Goal: Task Accomplishment & Management: Use online tool/utility

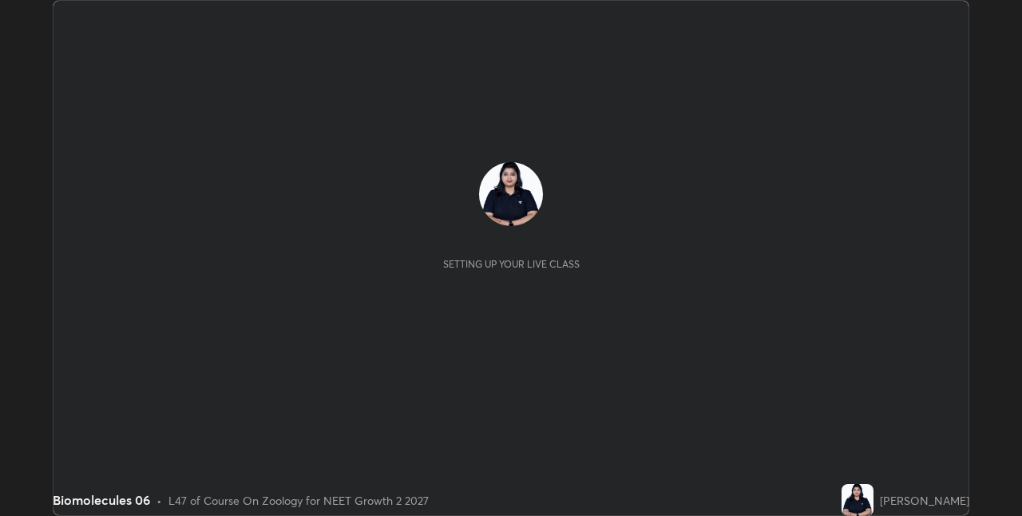
scroll to position [516, 1021]
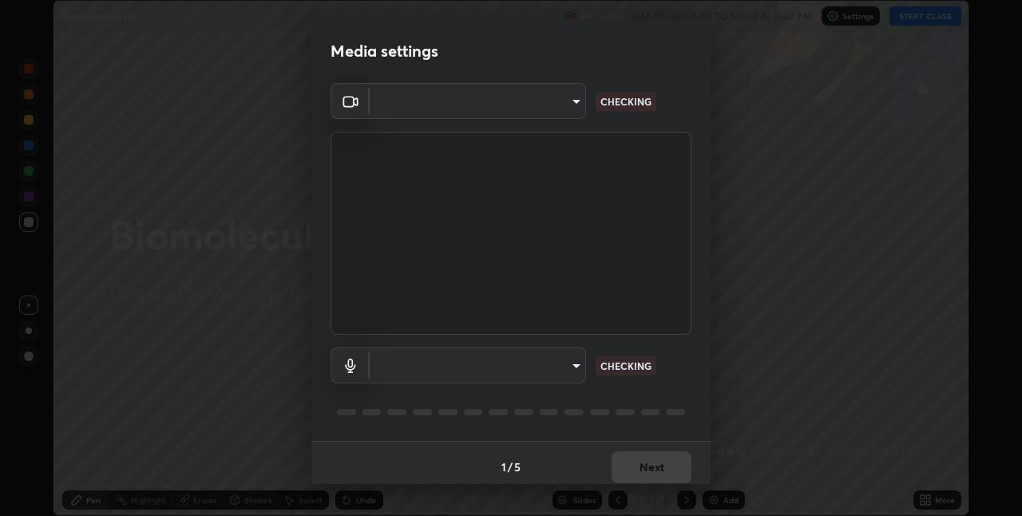
type input "280048489f4aceaa7dd929c42ae46e7d7a1038740bc9fc22ad0932e52b0860f8"
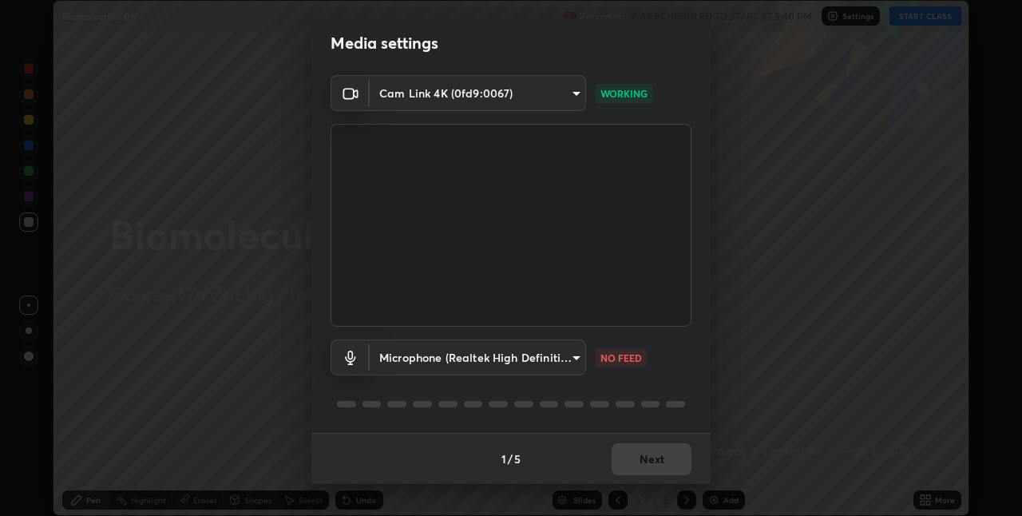
click at [577, 356] on body "Erase all Biomolecules 06 Recording WAS SCHEDULED TO START AT 5:40 PM Settings …" at bounding box center [511, 258] width 1022 height 516
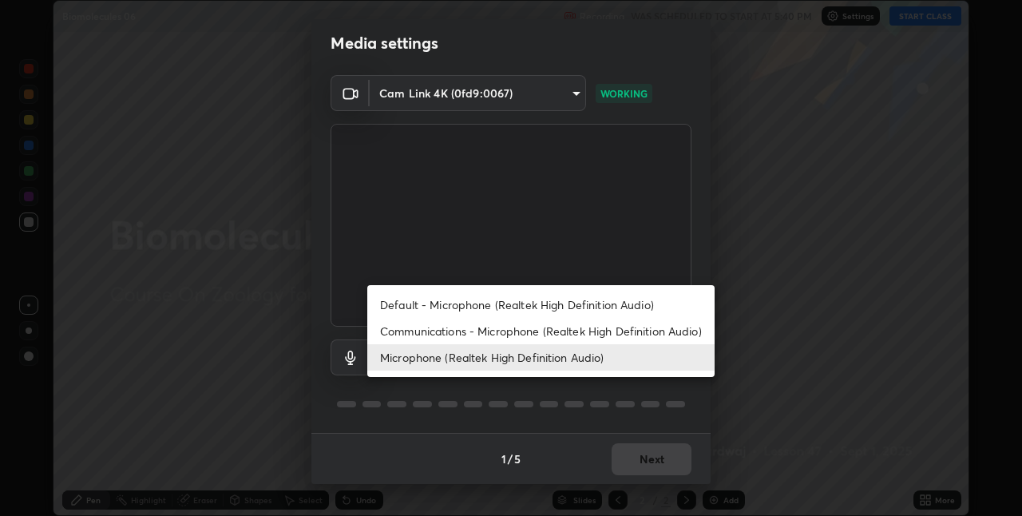
click at [555, 331] on li "Communications - Microphone (Realtek High Definition Audio)" at bounding box center [540, 331] width 347 height 26
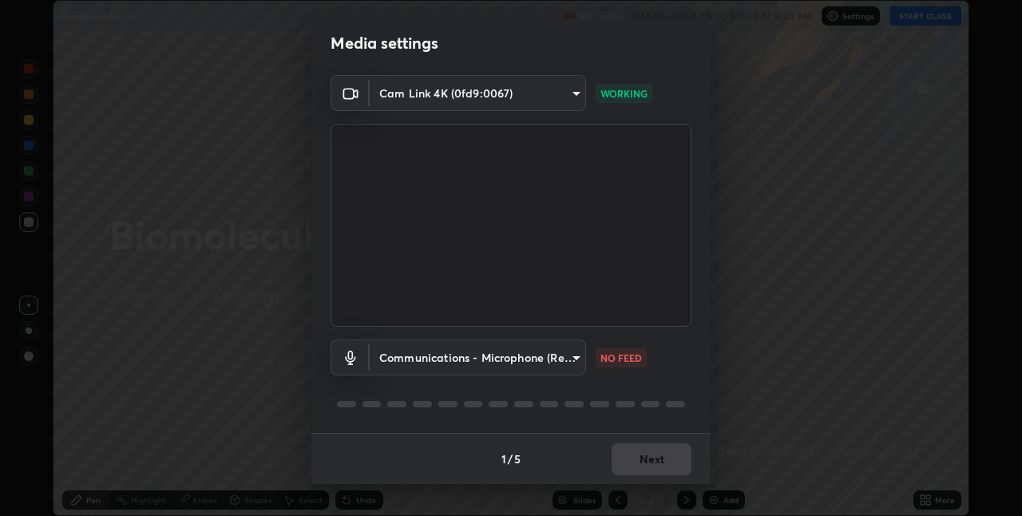
type input "communications"
click at [664, 459] on button "Next" at bounding box center [652, 459] width 80 height 32
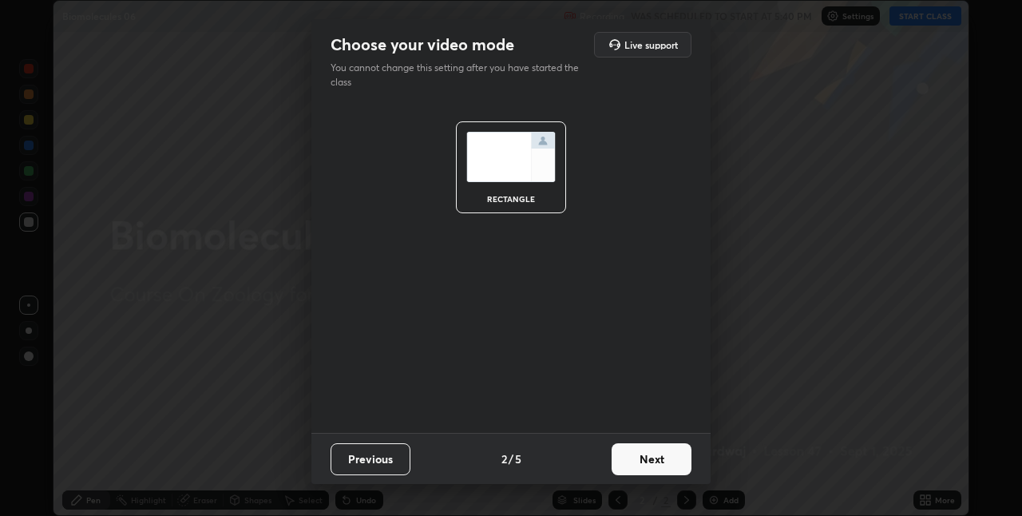
scroll to position [0, 0]
click at [670, 465] on button "Next" at bounding box center [652, 459] width 80 height 32
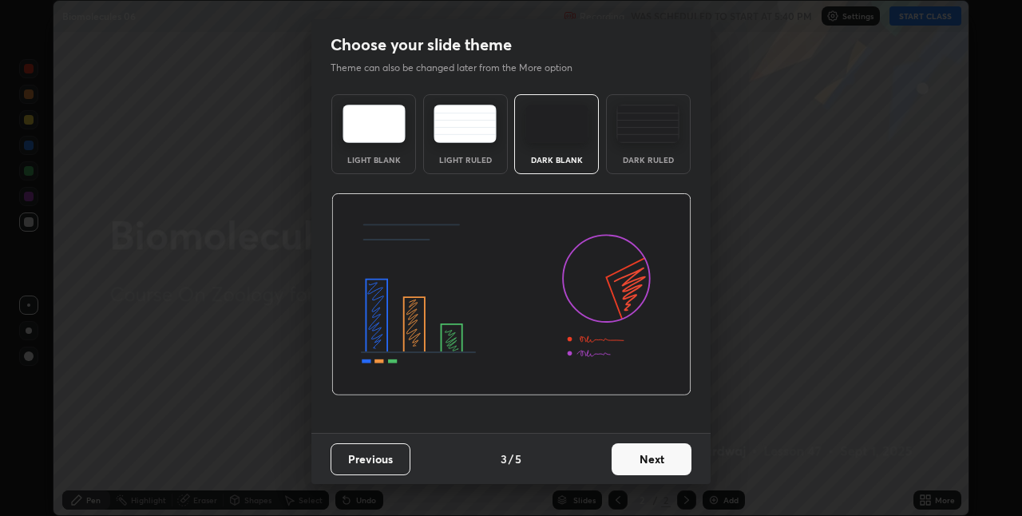
click at [676, 460] on button "Next" at bounding box center [652, 459] width 80 height 32
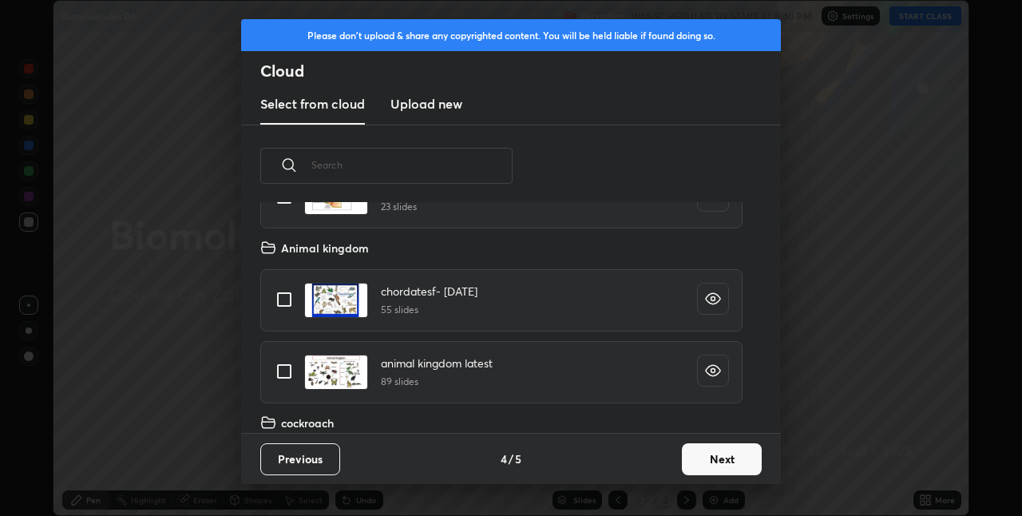
scroll to position [397, 0]
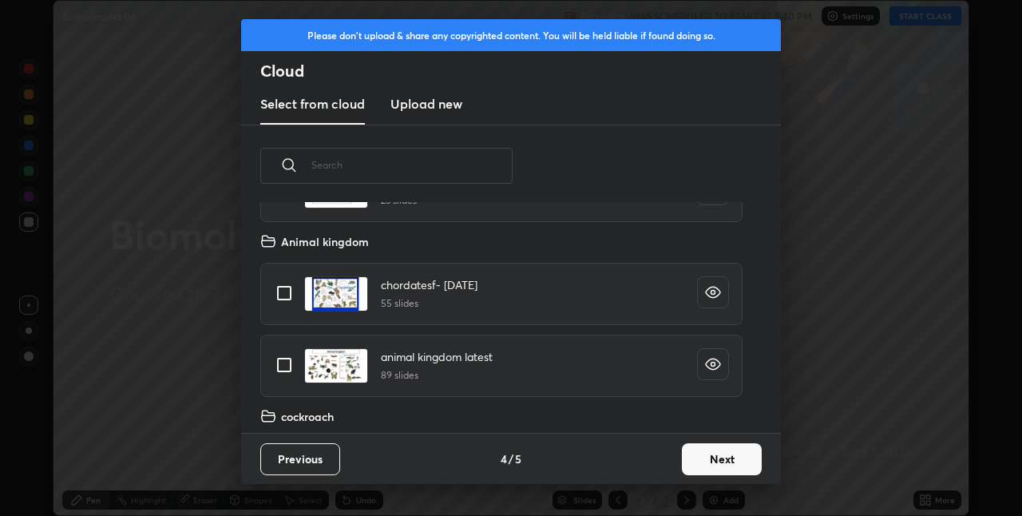
click at [728, 465] on button "Next" at bounding box center [722, 459] width 80 height 32
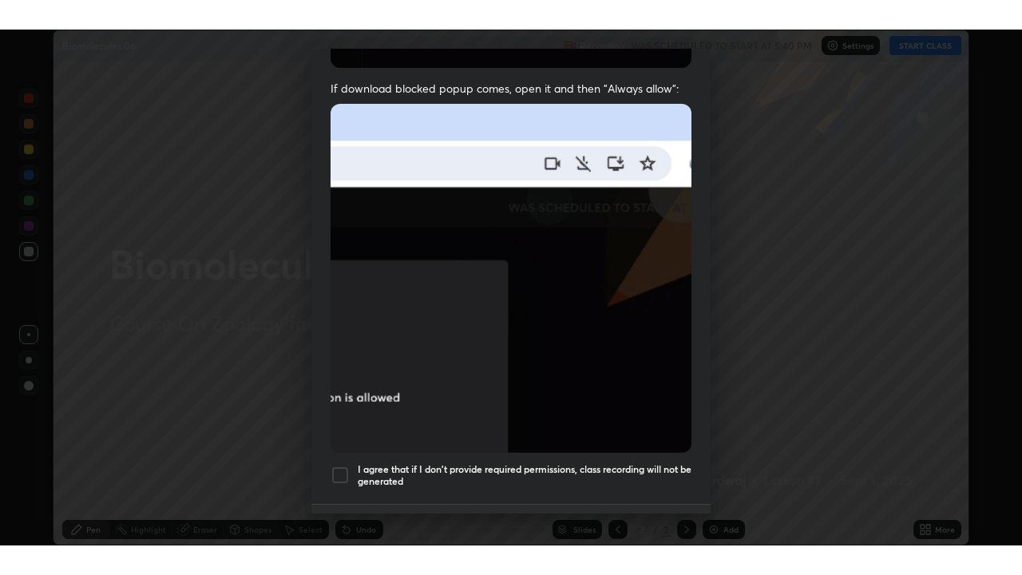
scroll to position [334, 0]
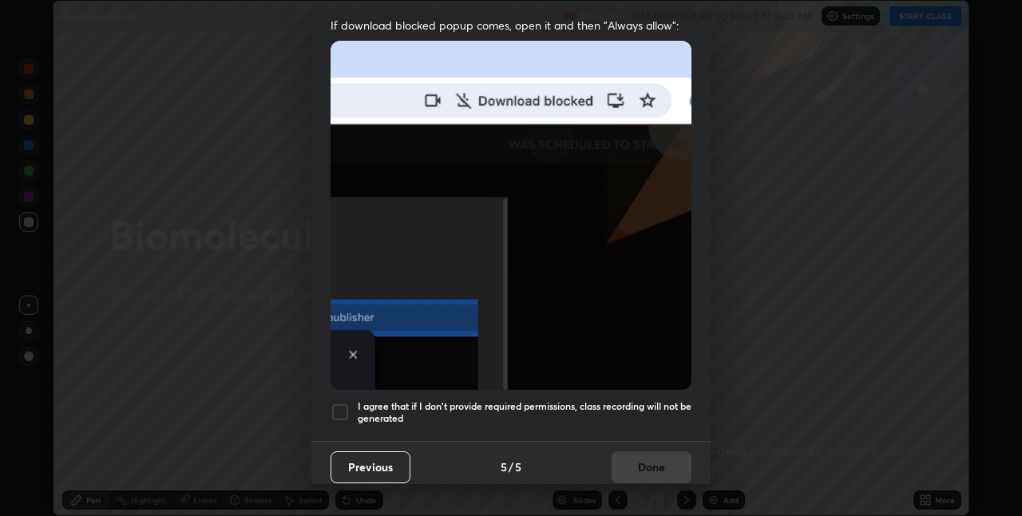
click at [350, 402] on div "I agree that if I don't provide required permissions, class recording will not …" at bounding box center [511, 411] width 361 height 19
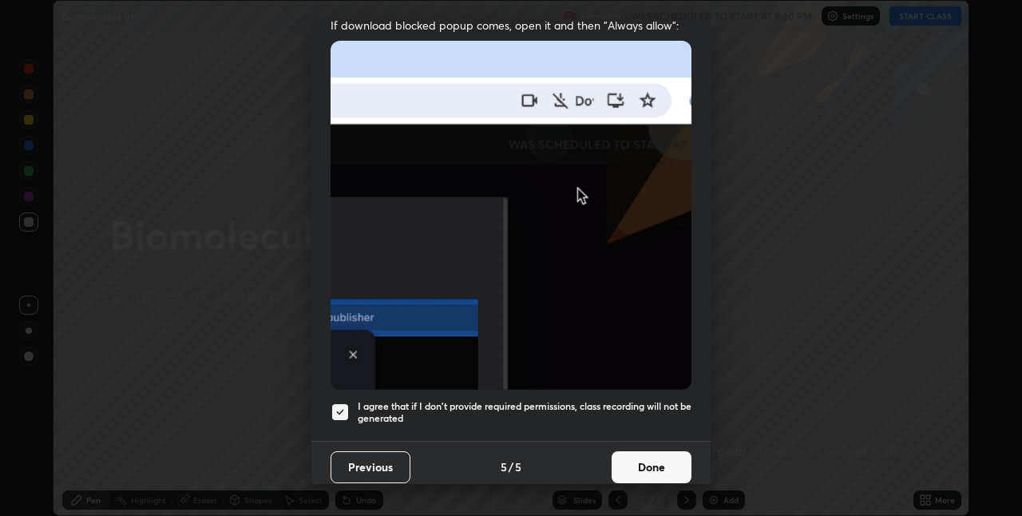
click at [666, 456] on button "Done" at bounding box center [652, 467] width 80 height 32
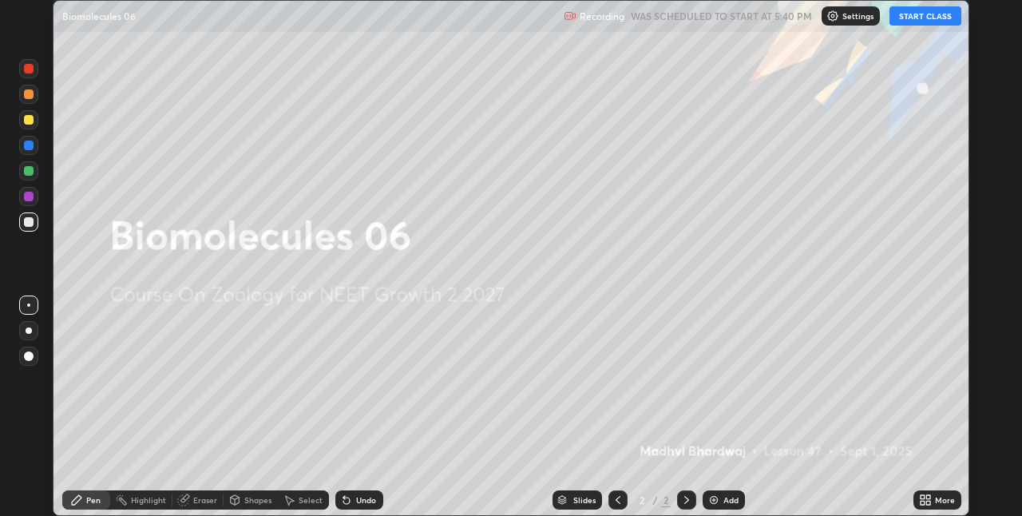
click at [920, 18] on button "START CLASS" at bounding box center [926, 15] width 72 height 19
click at [928, 497] on icon at bounding box center [928, 497] width 4 height 4
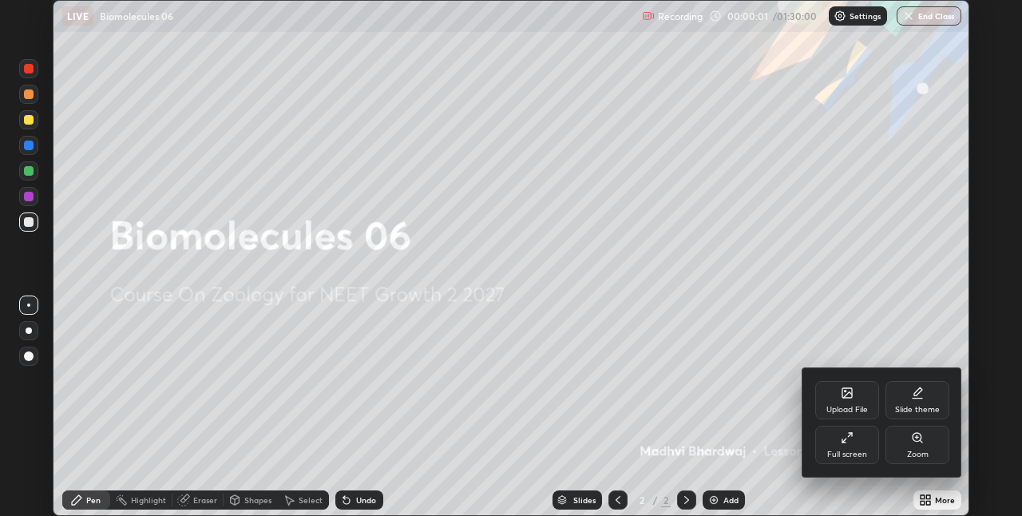
click at [853, 448] on div "Full screen" at bounding box center [847, 445] width 64 height 38
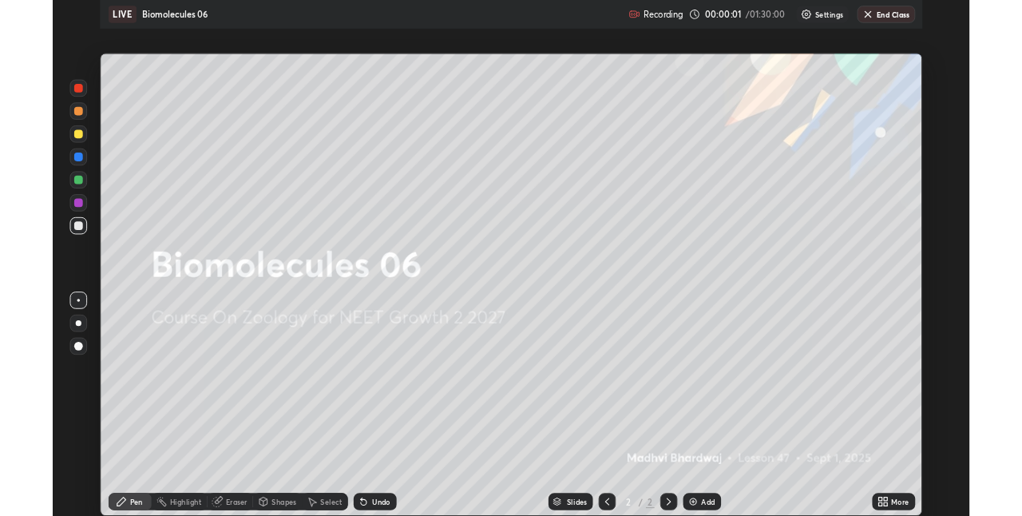
scroll to position [575, 1022]
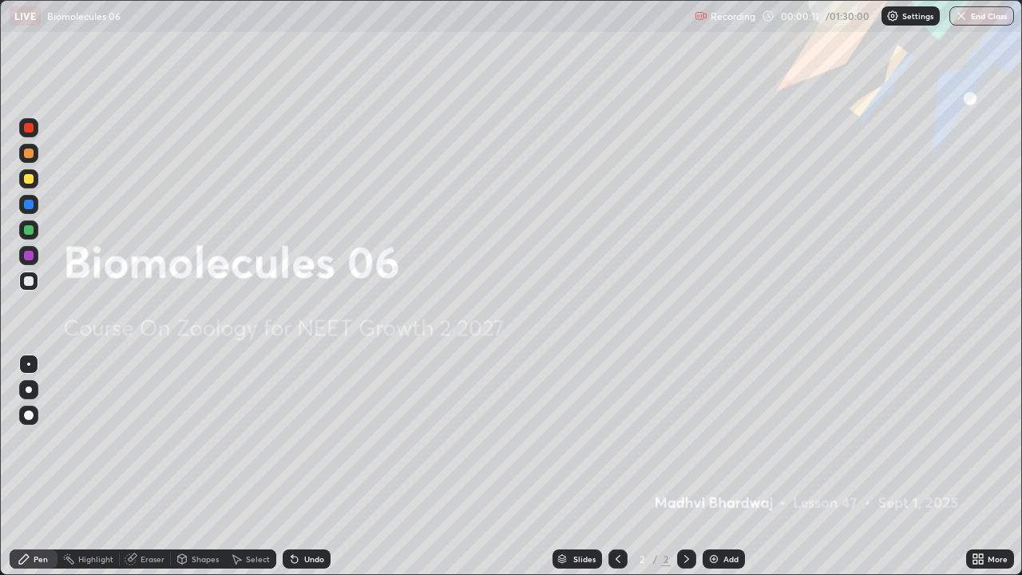
click at [728, 515] on div "Add" at bounding box center [731, 559] width 15 height 8
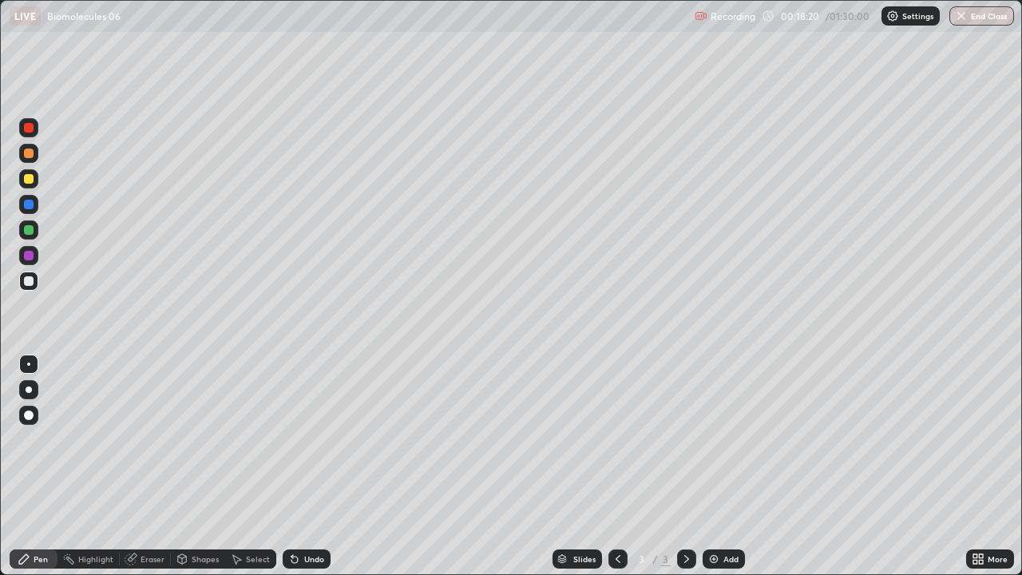
click at [37, 128] on div at bounding box center [28, 127] width 19 height 19
click at [30, 281] on div at bounding box center [29, 281] width 10 height 10
click at [32, 129] on div at bounding box center [29, 128] width 10 height 10
click at [33, 176] on div at bounding box center [29, 179] width 10 height 10
click at [35, 228] on div at bounding box center [28, 229] width 19 height 19
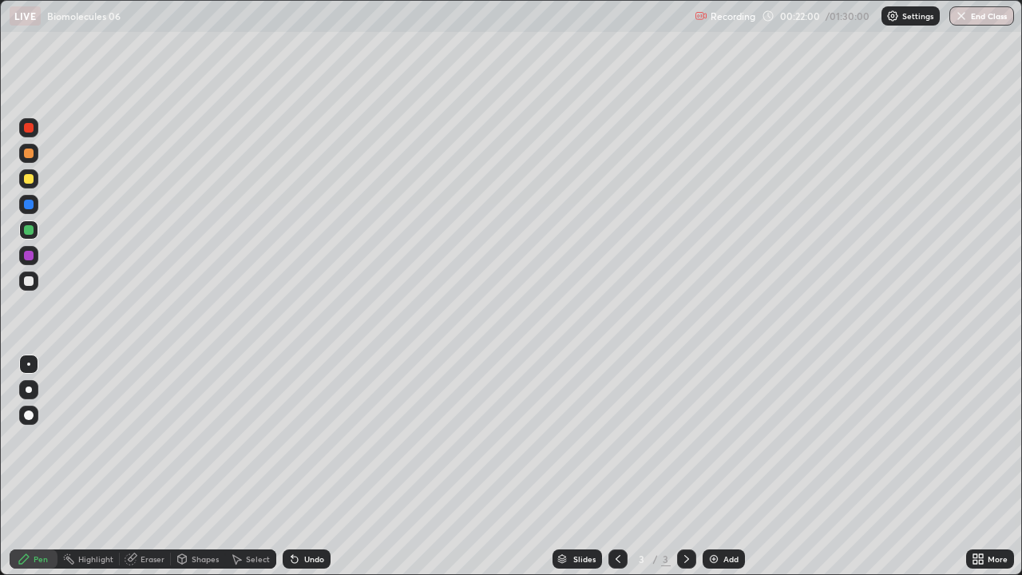
click at [34, 183] on div at bounding box center [28, 178] width 19 height 19
click at [37, 284] on div at bounding box center [28, 281] width 19 height 19
click at [42, 280] on div "Erase all" at bounding box center [29, 287] width 38 height 511
click at [720, 515] on div "Add" at bounding box center [724, 558] width 42 height 19
click at [322, 515] on div "Undo" at bounding box center [303, 559] width 54 height 32
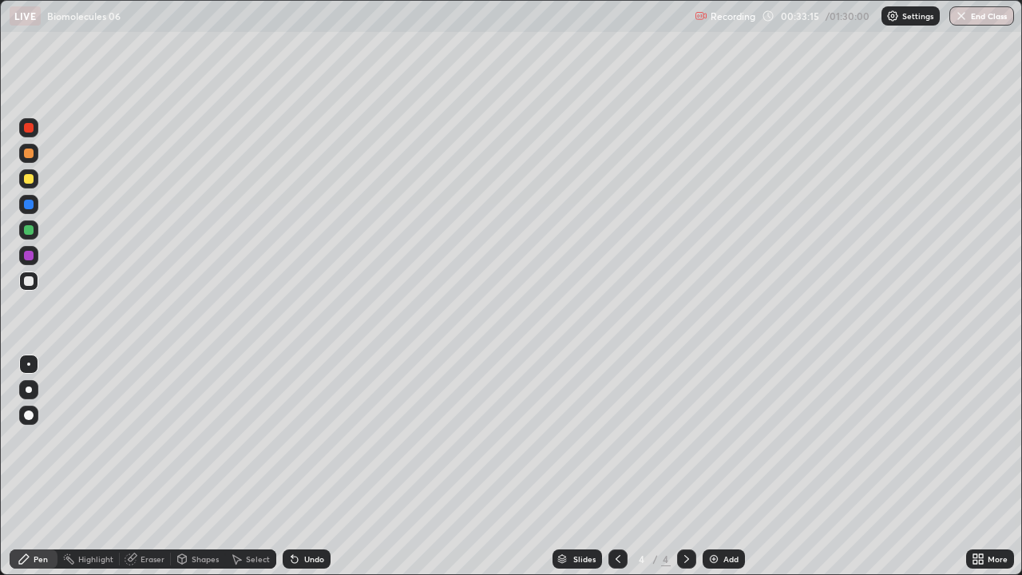
click at [150, 515] on div "Eraser" at bounding box center [153, 559] width 24 height 8
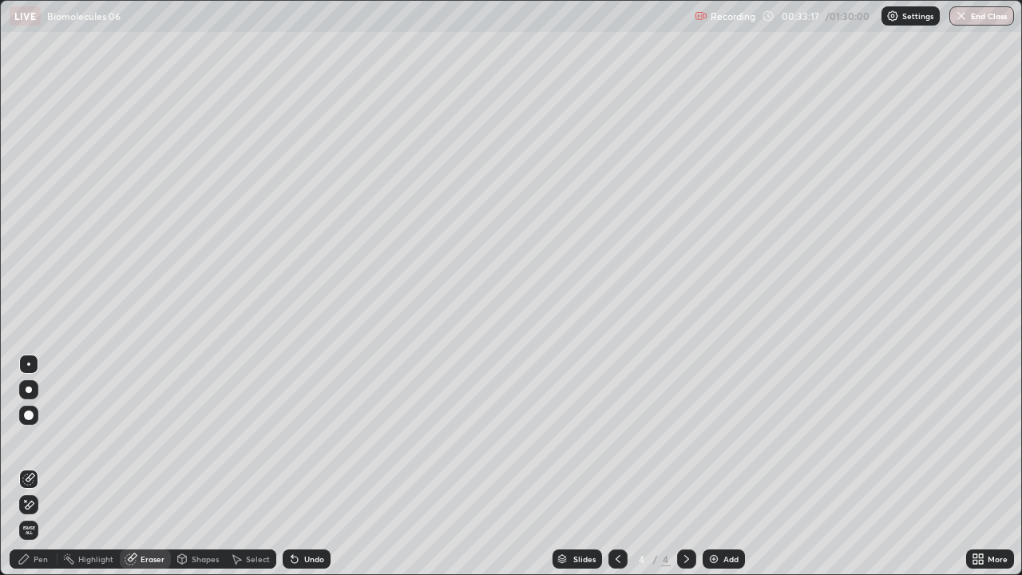
click at [28, 515] on icon at bounding box center [24, 559] width 13 height 13
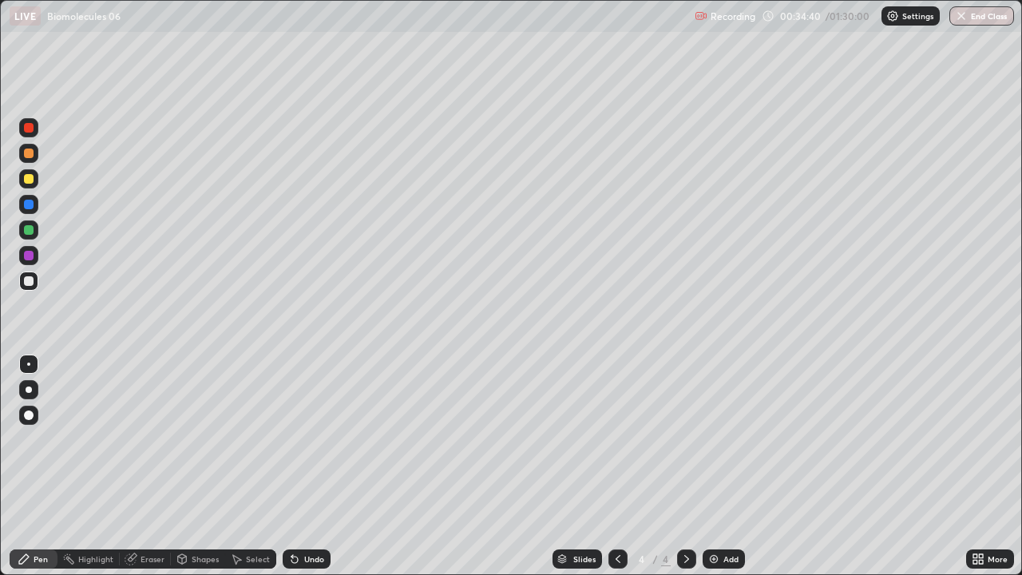
click at [319, 515] on div "Undo" at bounding box center [307, 558] width 48 height 19
click at [315, 515] on div "Undo" at bounding box center [314, 559] width 20 height 8
click at [720, 515] on div "Add" at bounding box center [724, 558] width 42 height 19
click at [36, 152] on div at bounding box center [28, 153] width 19 height 19
click at [32, 283] on div at bounding box center [29, 281] width 10 height 10
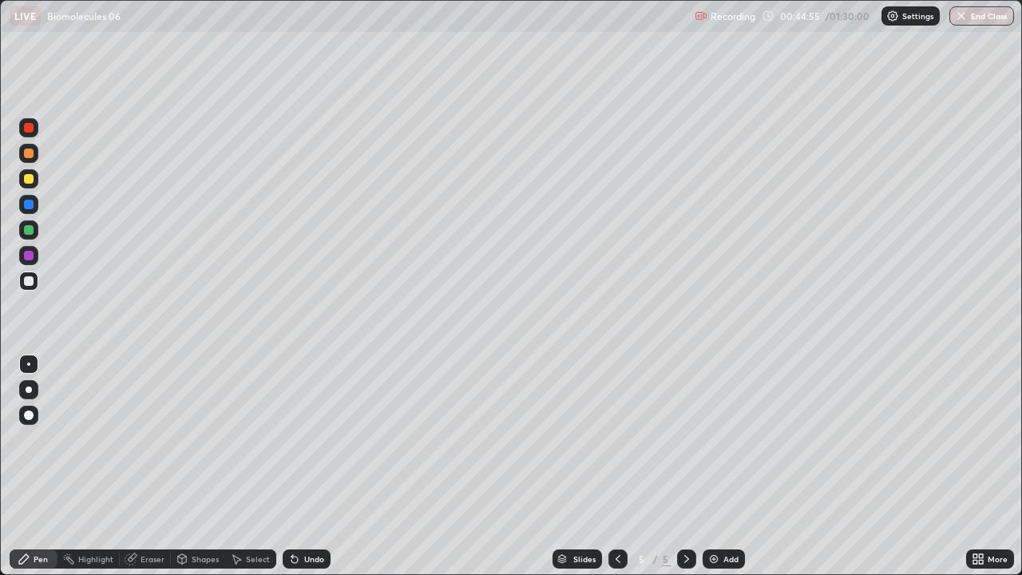
click at [147, 515] on div "Eraser" at bounding box center [153, 559] width 24 height 8
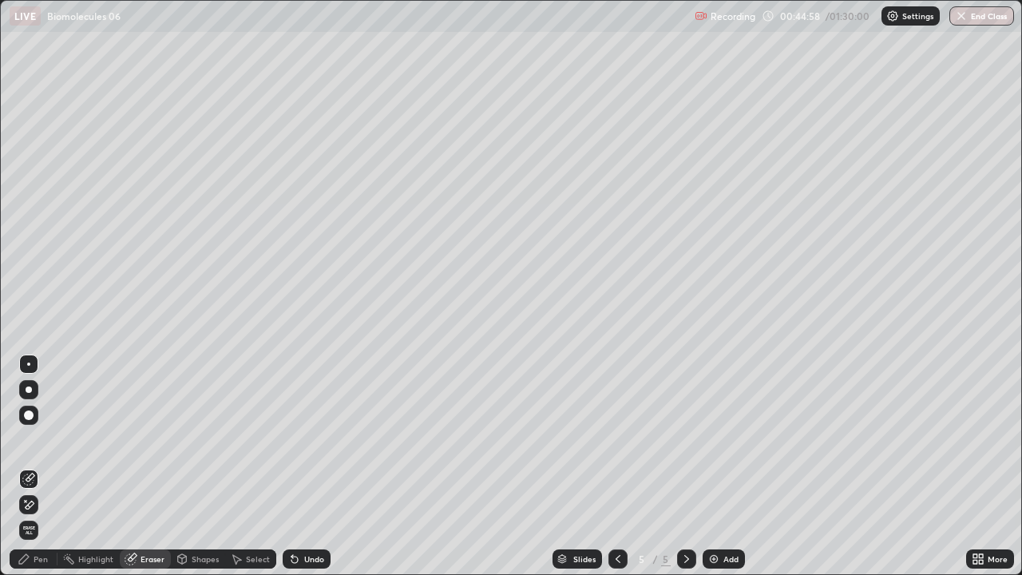
click at [45, 515] on div "Pen" at bounding box center [34, 558] width 48 height 19
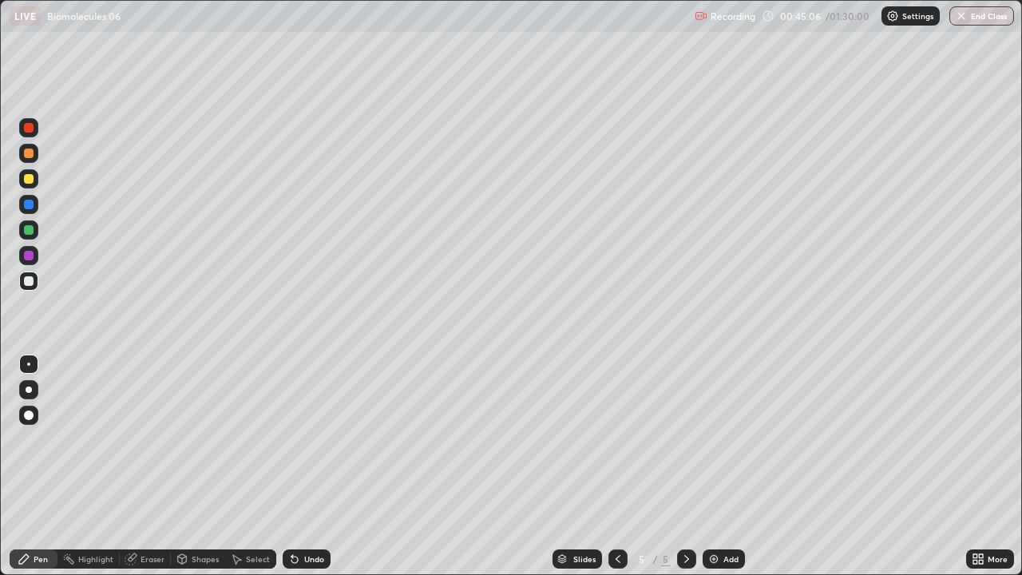
click at [156, 515] on div "Eraser" at bounding box center [153, 559] width 24 height 8
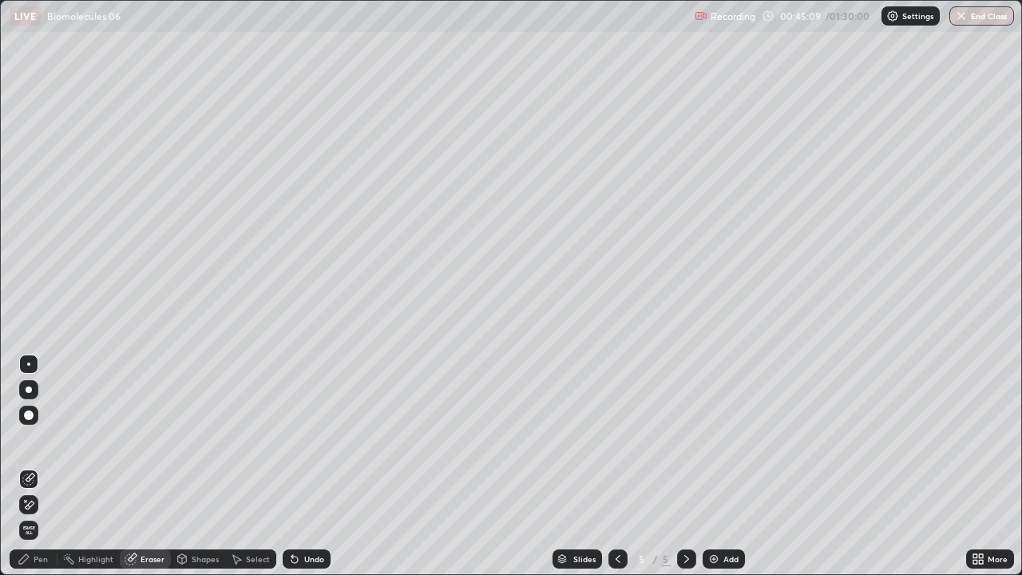
click at [47, 515] on div "Pen" at bounding box center [41, 559] width 14 height 8
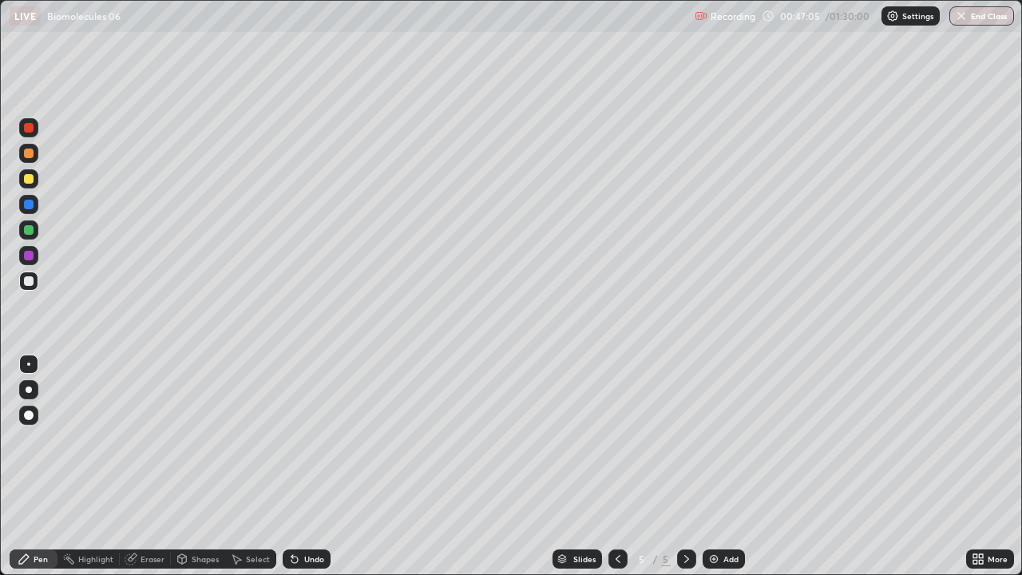
click at [686, 515] on icon at bounding box center [686, 559] width 13 height 13
click at [716, 515] on img at bounding box center [714, 559] width 13 height 13
click at [981, 515] on icon at bounding box center [981, 556] width 4 height 4
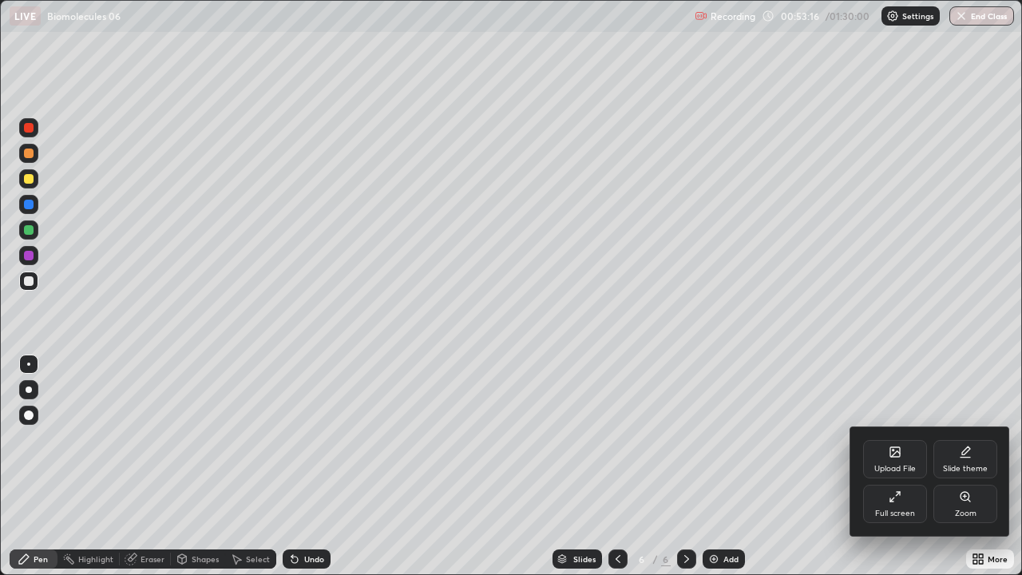
click at [886, 514] on div "Full screen" at bounding box center [895, 514] width 40 height 8
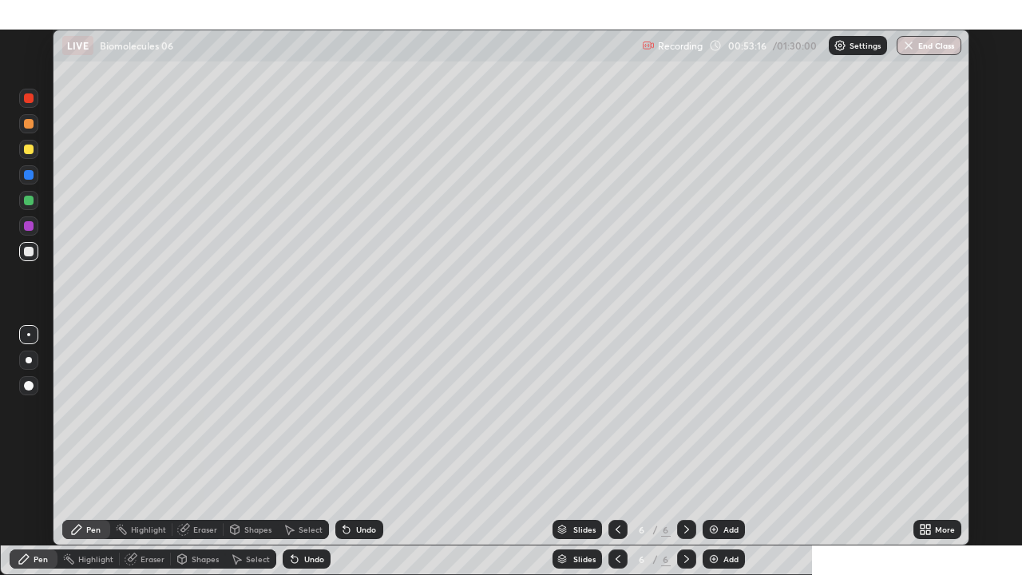
scroll to position [79344, 78838]
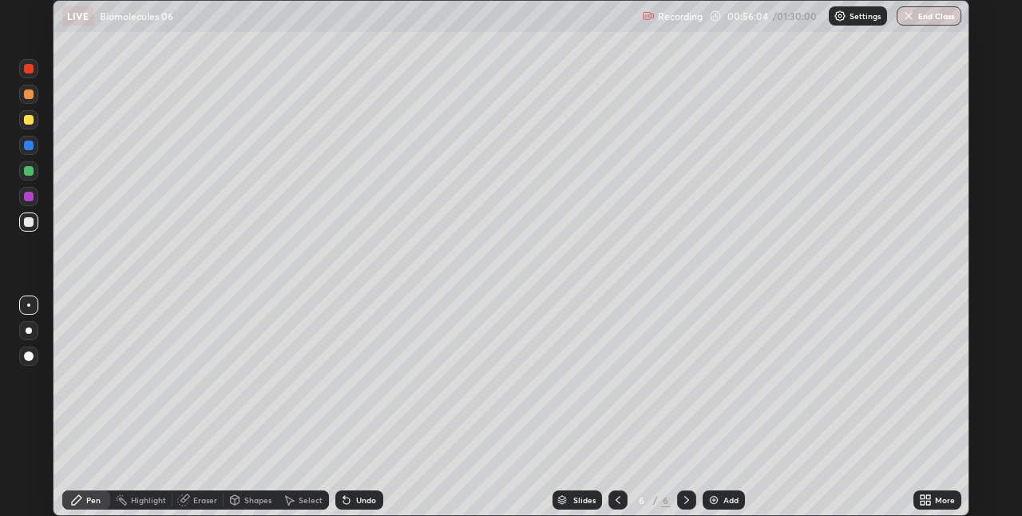
click at [731, 501] on div "Add" at bounding box center [731, 500] width 15 height 8
click at [926, 498] on icon at bounding box center [928, 497] width 4 height 4
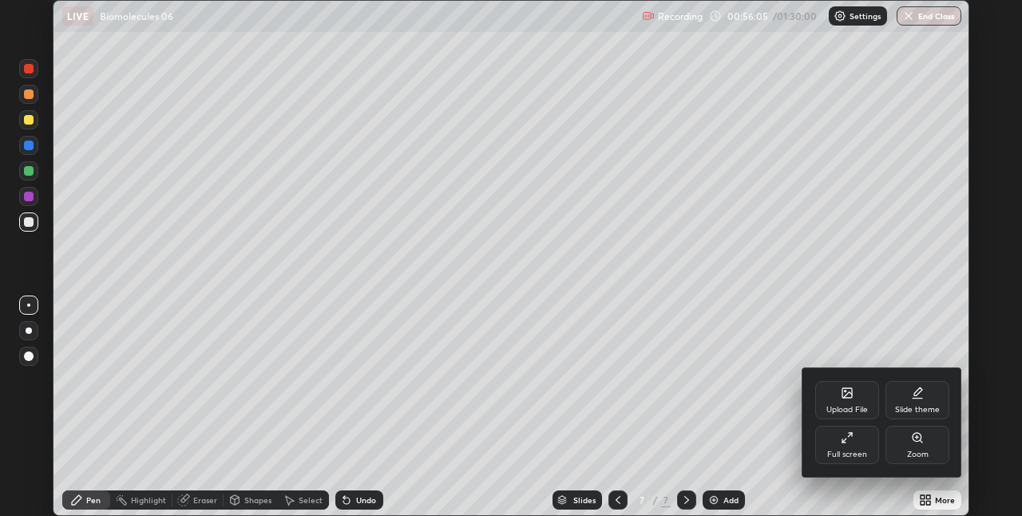
click at [850, 444] on div "Full screen" at bounding box center [847, 445] width 64 height 38
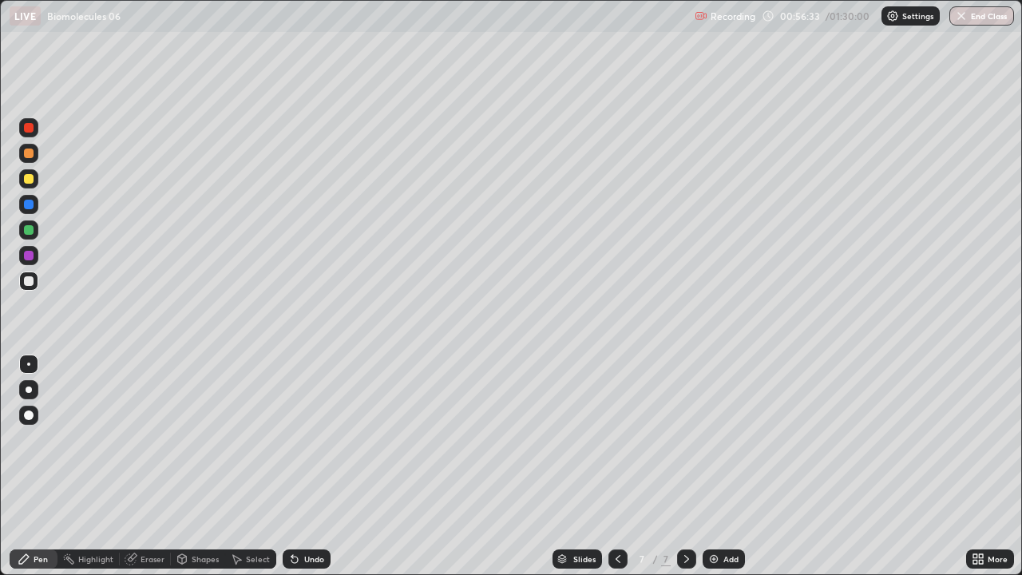
click at [37, 128] on div at bounding box center [28, 127] width 19 height 19
click at [305, 515] on div "Undo" at bounding box center [314, 559] width 20 height 8
click at [318, 515] on div "Undo" at bounding box center [314, 559] width 20 height 8
click at [314, 515] on div "Undo" at bounding box center [307, 558] width 48 height 19
click at [315, 515] on div "Undo" at bounding box center [314, 559] width 20 height 8
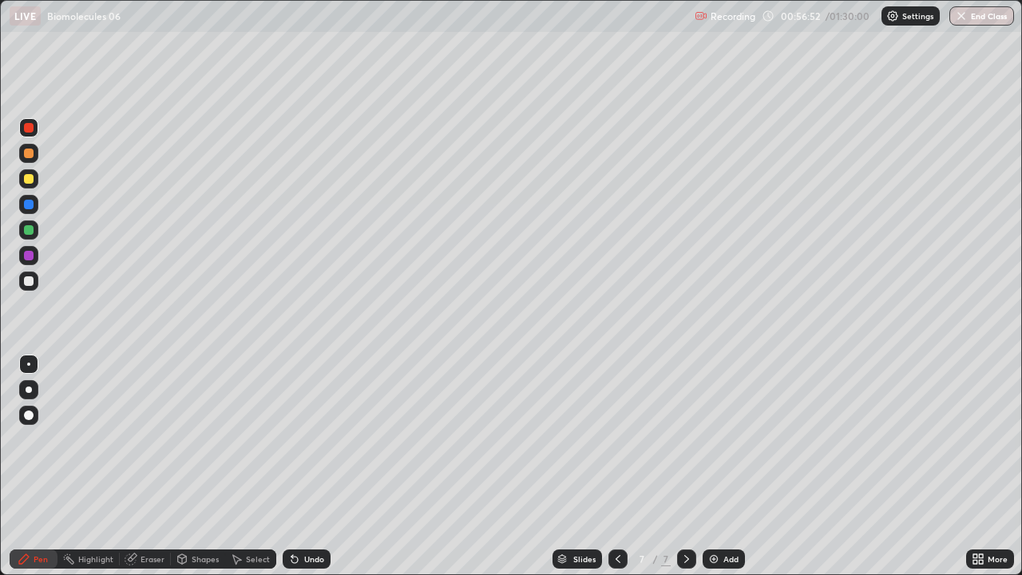
click at [37, 179] on div at bounding box center [28, 178] width 19 height 19
click at [35, 232] on div at bounding box center [28, 229] width 19 height 19
click at [29, 126] on div at bounding box center [29, 128] width 10 height 10
click at [30, 256] on div at bounding box center [29, 256] width 10 height 10
click at [37, 281] on div at bounding box center [28, 281] width 19 height 19
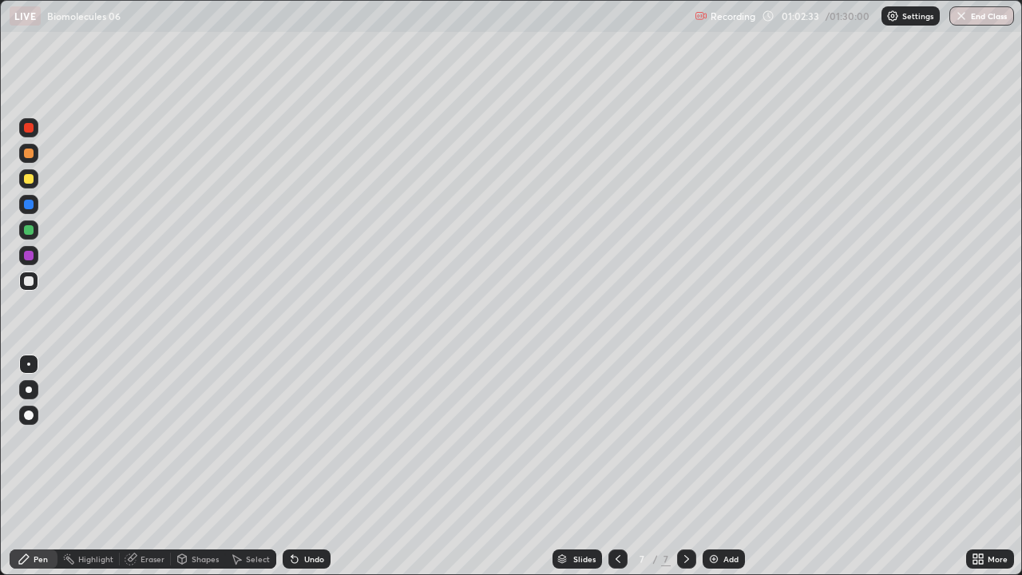
click at [977, 515] on icon at bounding box center [975, 562] width 4 height 4
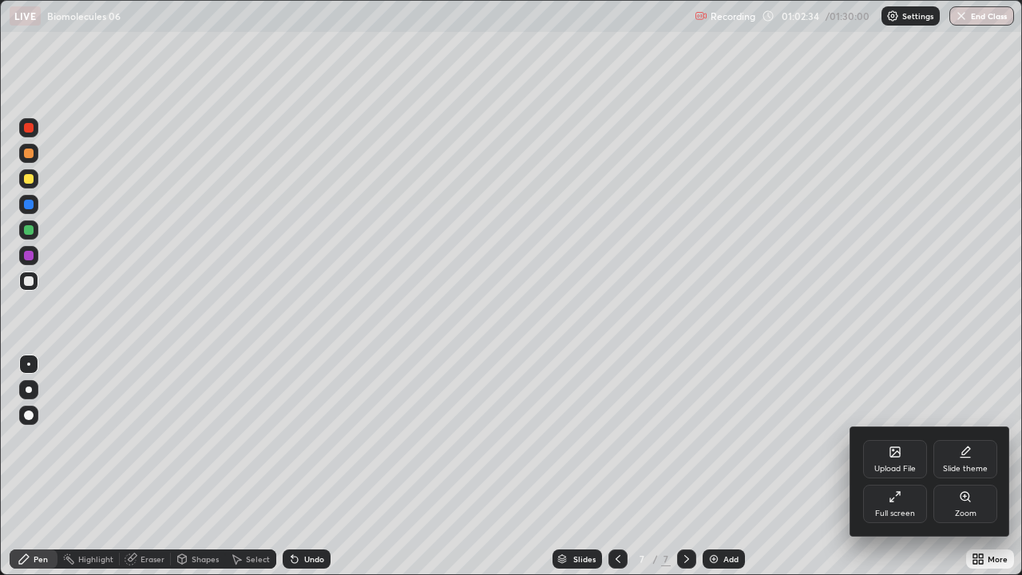
click at [894, 502] on icon at bounding box center [895, 496] width 13 height 13
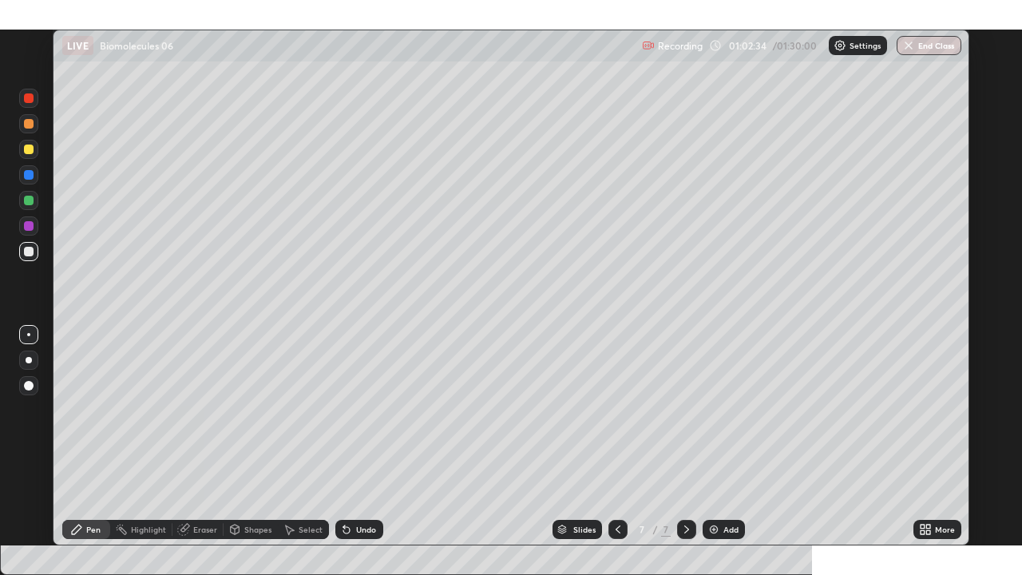
scroll to position [79344, 78838]
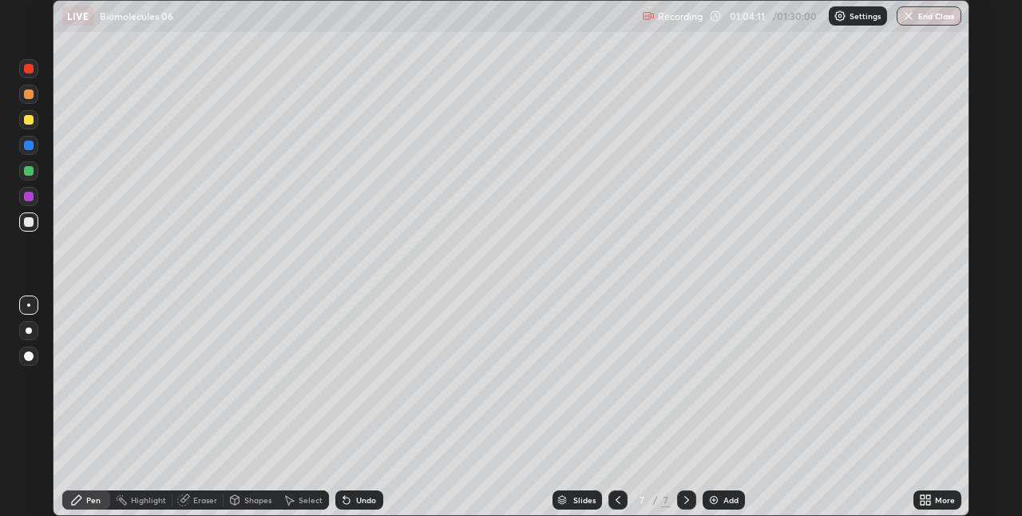
click at [738, 497] on div "Add" at bounding box center [724, 499] width 42 height 19
click at [922, 495] on icon at bounding box center [923, 497] width 4 height 4
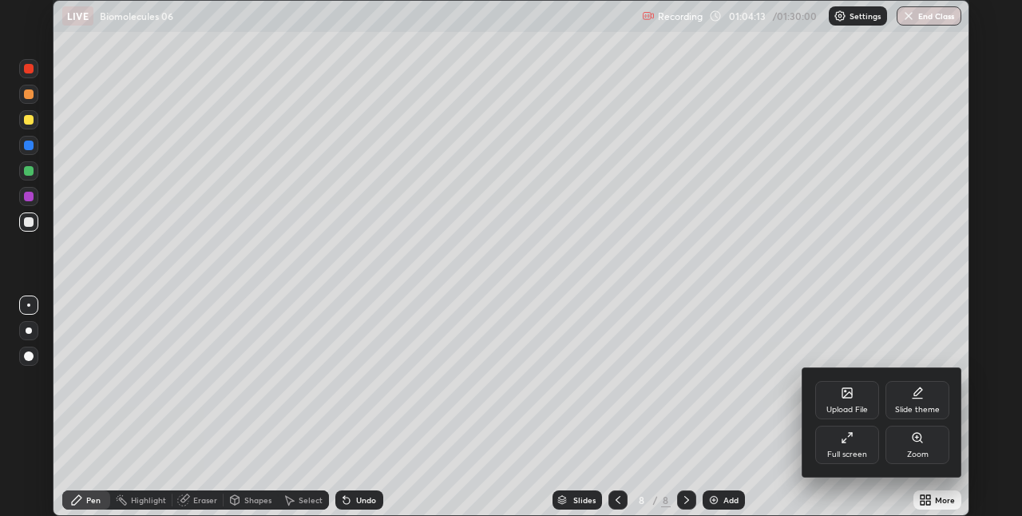
click at [845, 446] on div "Full screen" at bounding box center [847, 445] width 64 height 38
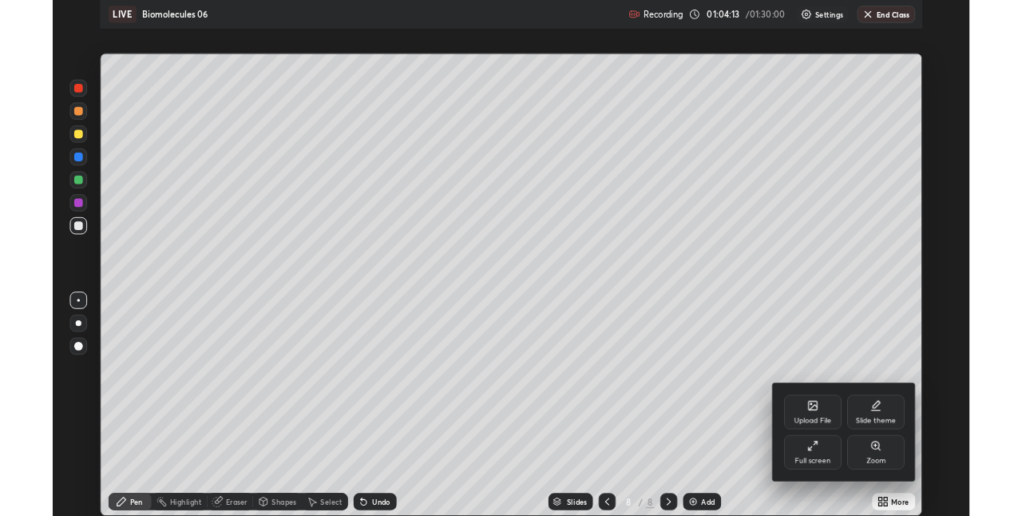
scroll to position [575, 1022]
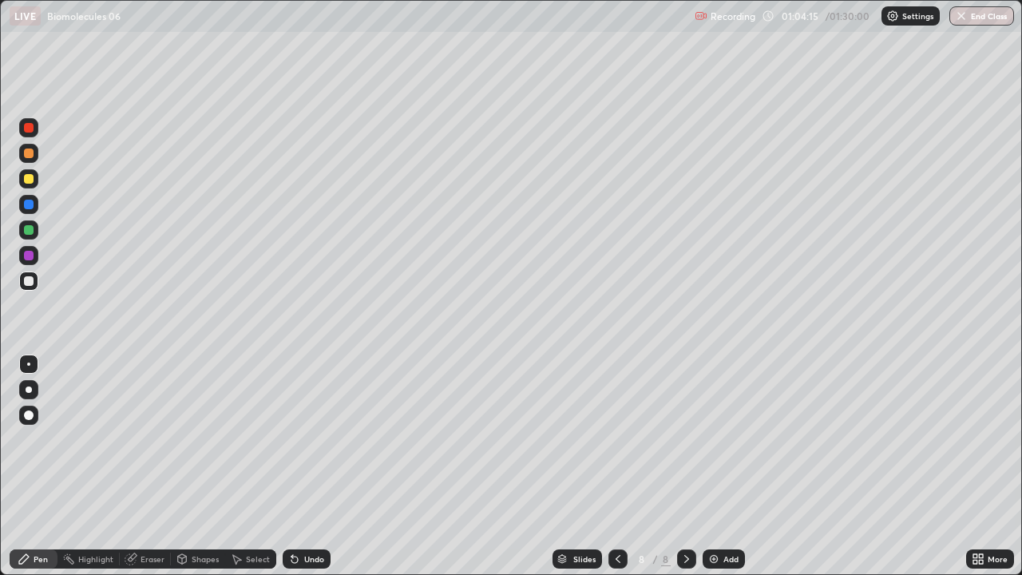
click at [32, 176] on div at bounding box center [29, 179] width 10 height 10
click at [30, 281] on div at bounding box center [29, 281] width 10 height 10
click at [34, 281] on div at bounding box center [28, 281] width 19 height 19
click at [34, 233] on div at bounding box center [28, 229] width 19 height 19
click at [30, 285] on div at bounding box center [29, 281] width 10 height 10
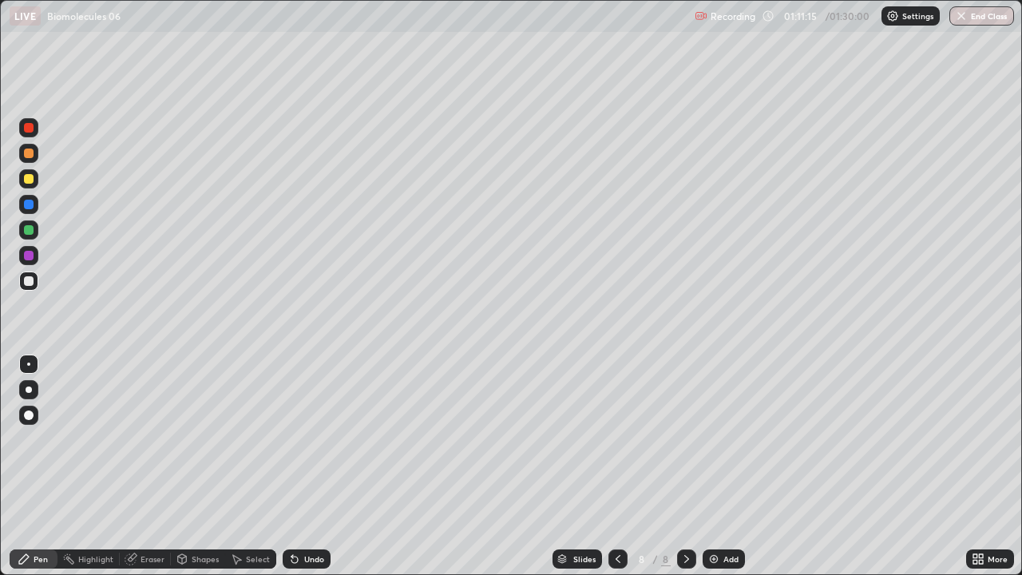
click at [36, 178] on div at bounding box center [28, 178] width 19 height 19
click at [35, 159] on div at bounding box center [28, 153] width 19 height 19
click at [30, 128] on div at bounding box center [29, 128] width 10 height 10
click at [38, 232] on div at bounding box center [28, 229] width 19 height 19
click at [738, 515] on div "Add" at bounding box center [724, 558] width 42 height 19
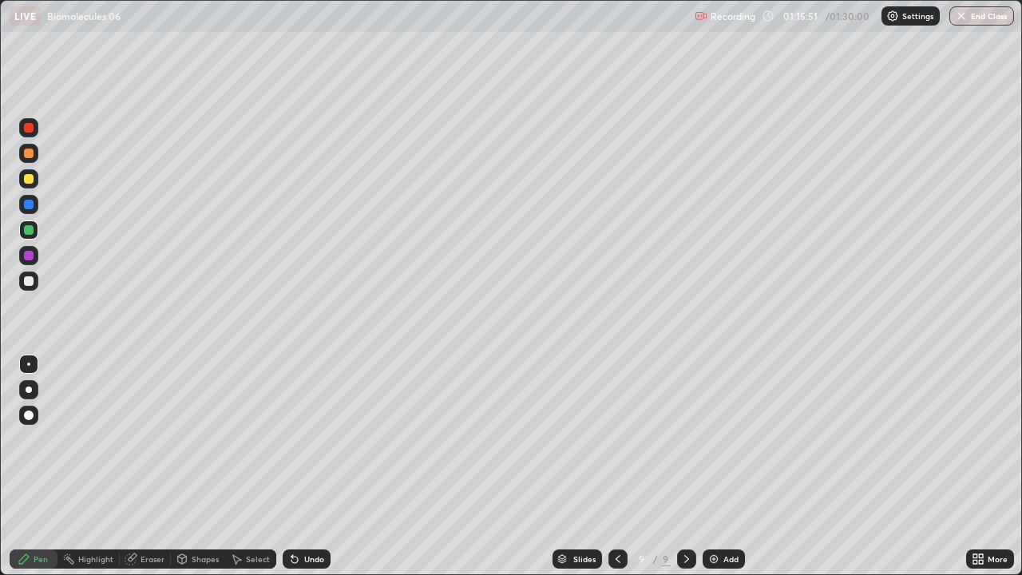
click at [319, 515] on div "Undo" at bounding box center [314, 559] width 20 height 8
click at [324, 515] on div "Undo" at bounding box center [307, 558] width 48 height 19
click at [315, 515] on div "Undo" at bounding box center [314, 559] width 20 height 8
click at [36, 283] on div at bounding box center [28, 281] width 19 height 19
click at [37, 387] on div at bounding box center [28, 389] width 19 height 19
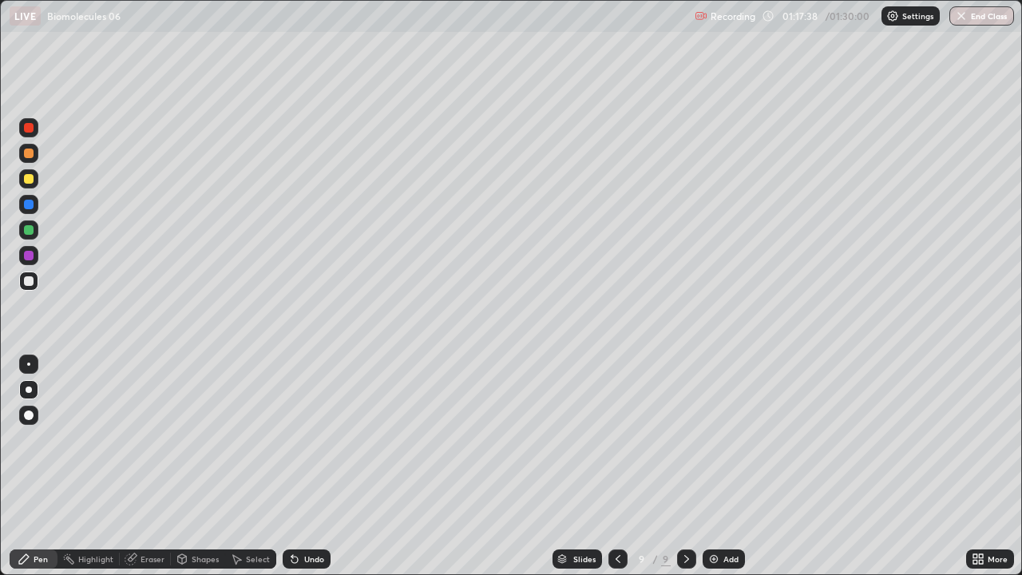
click at [29, 364] on div at bounding box center [28, 364] width 3 height 3
click at [30, 281] on div at bounding box center [29, 281] width 10 height 10
click at [30, 153] on div at bounding box center [29, 154] width 10 height 10
click at [35, 280] on div at bounding box center [28, 281] width 19 height 19
click at [34, 230] on div at bounding box center [28, 229] width 19 height 19
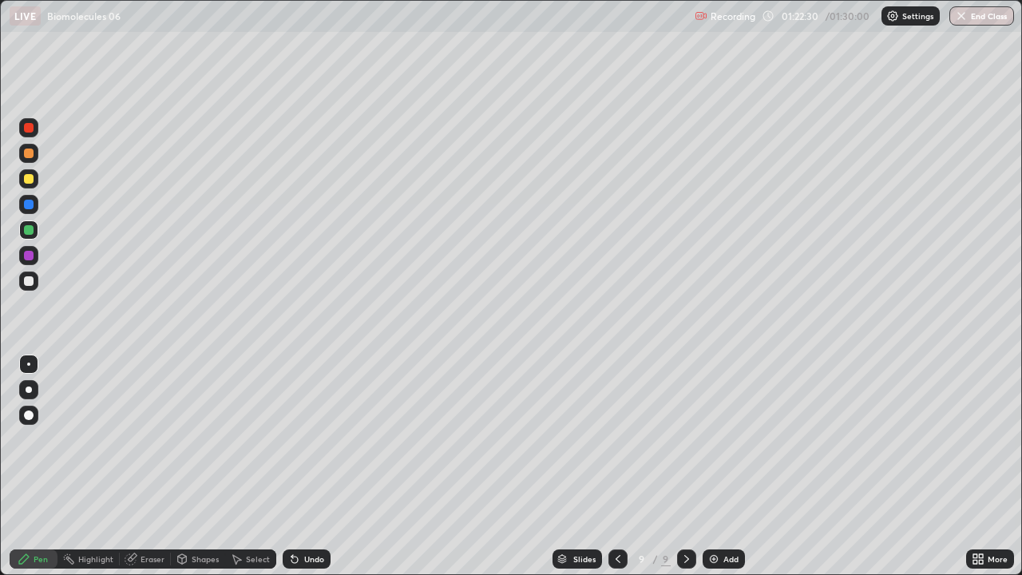
click at [32, 184] on div at bounding box center [28, 178] width 19 height 19
click at [312, 515] on div "Undo" at bounding box center [307, 558] width 48 height 19
click at [37, 149] on div at bounding box center [28, 153] width 19 height 19
click at [148, 515] on div "Eraser" at bounding box center [153, 559] width 24 height 8
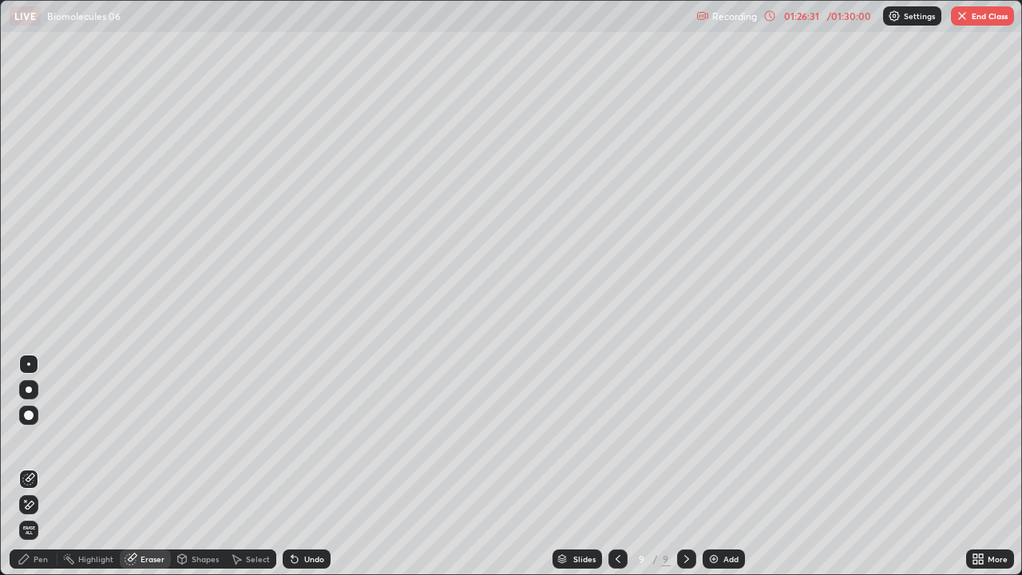
click at [31, 515] on div "Pen" at bounding box center [34, 558] width 48 height 19
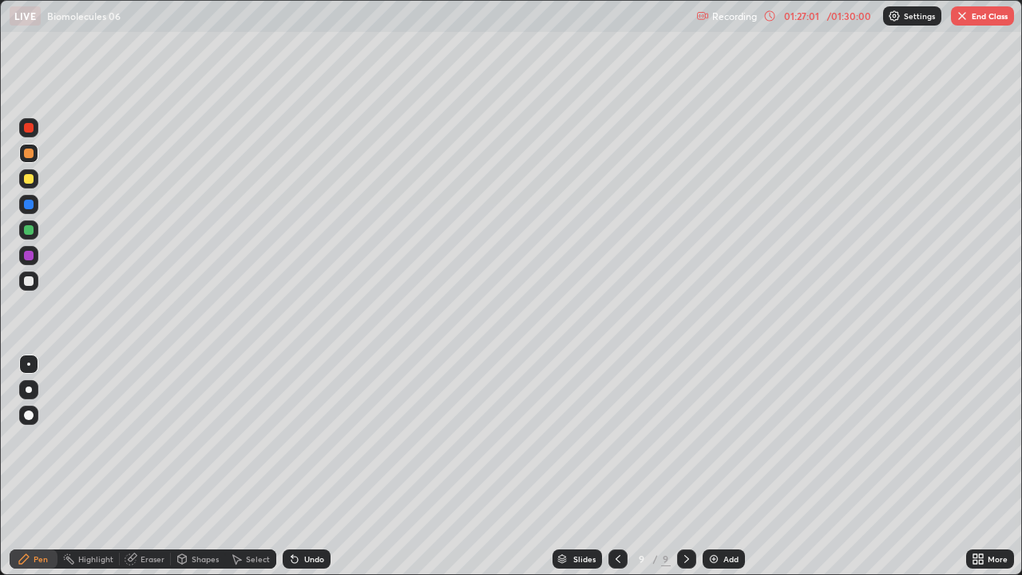
click at [35, 126] on div at bounding box center [28, 127] width 19 height 19
click at [975, 515] on icon at bounding box center [975, 562] width 4 height 4
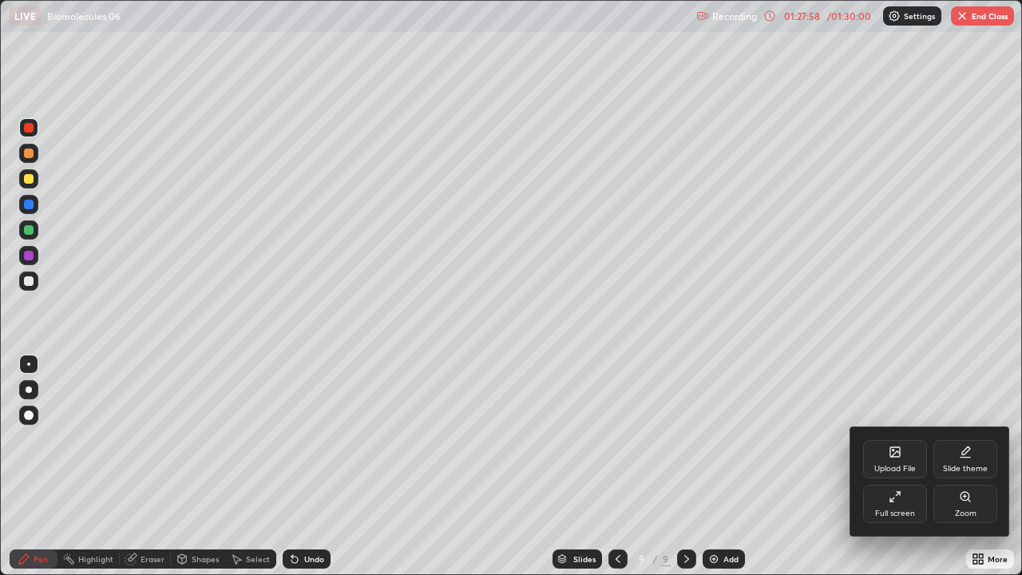
click at [889, 514] on div "Full screen" at bounding box center [895, 514] width 40 height 8
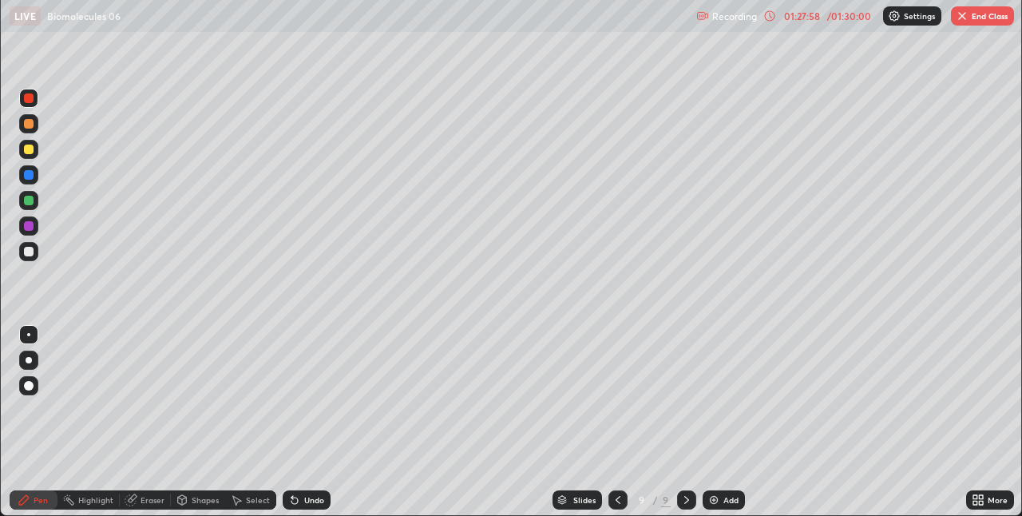
scroll to position [79344, 78838]
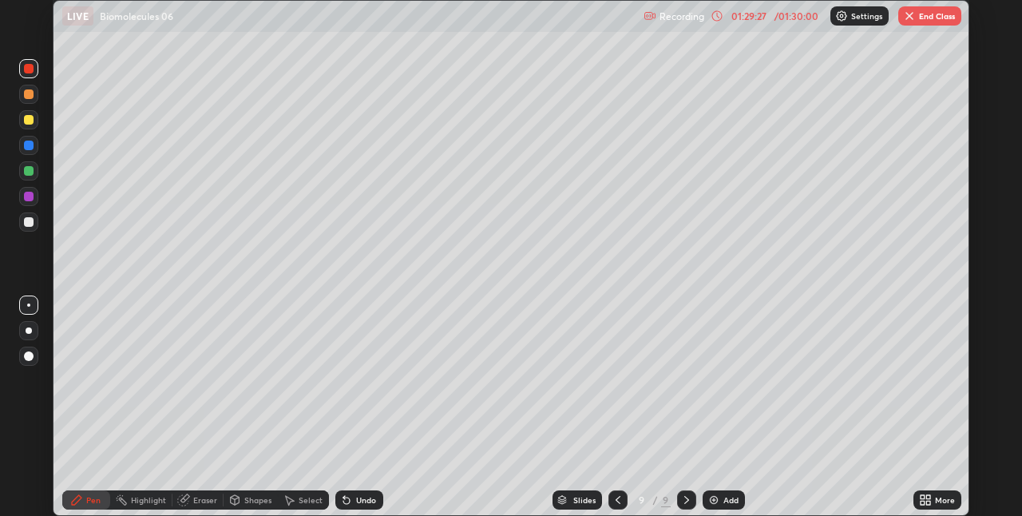
click at [922, 20] on button "End Class" at bounding box center [929, 15] width 63 height 19
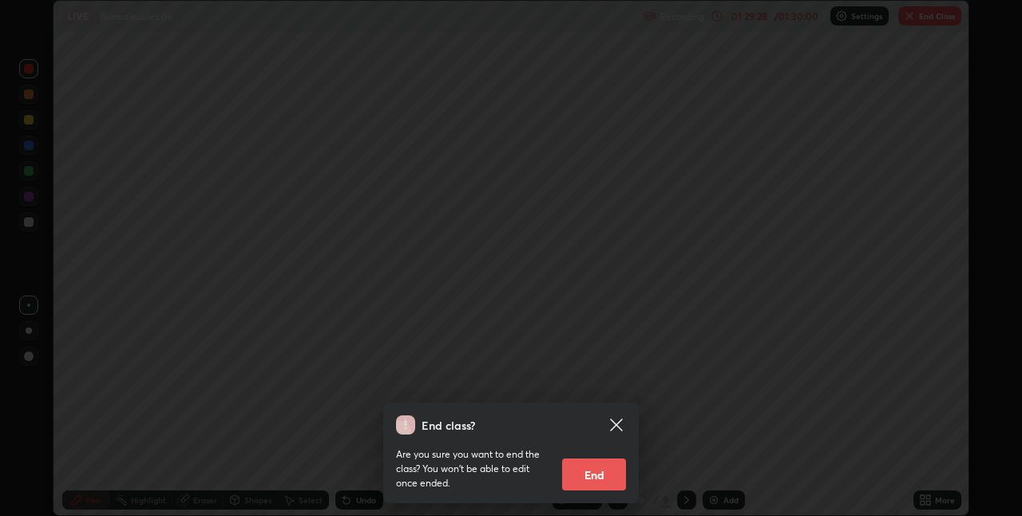
click at [598, 475] on button "End" at bounding box center [594, 474] width 64 height 32
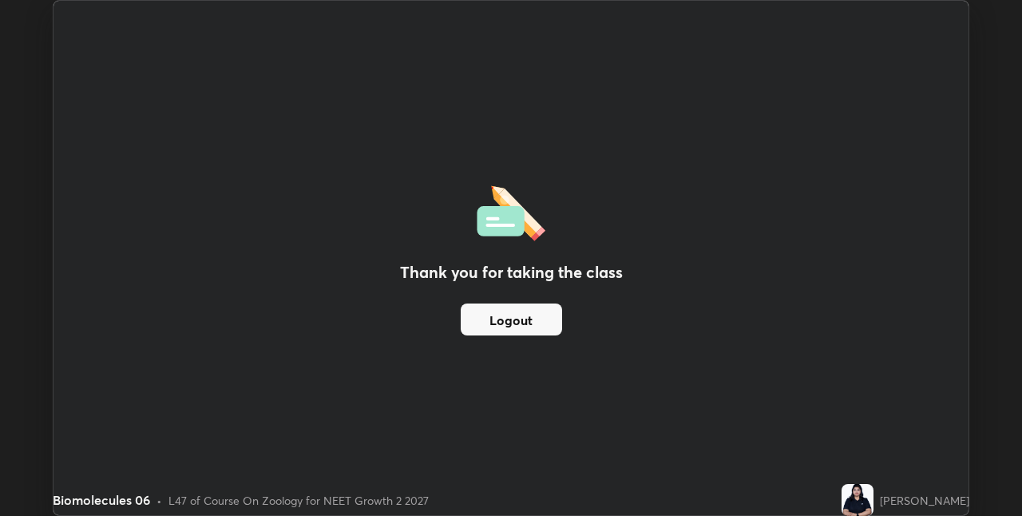
click at [795, 50] on div "Thank you for taking the class Logout" at bounding box center [511, 258] width 915 height 514
click at [541, 325] on button "Logout" at bounding box center [511, 319] width 101 height 32
click at [542, 326] on button "Logout" at bounding box center [511, 319] width 101 height 32
click at [539, 327] on button "Logout" at bounding box center [511, 319] width 101 height 32
